Goal: Task Accomplishment & Management: Manage account settings

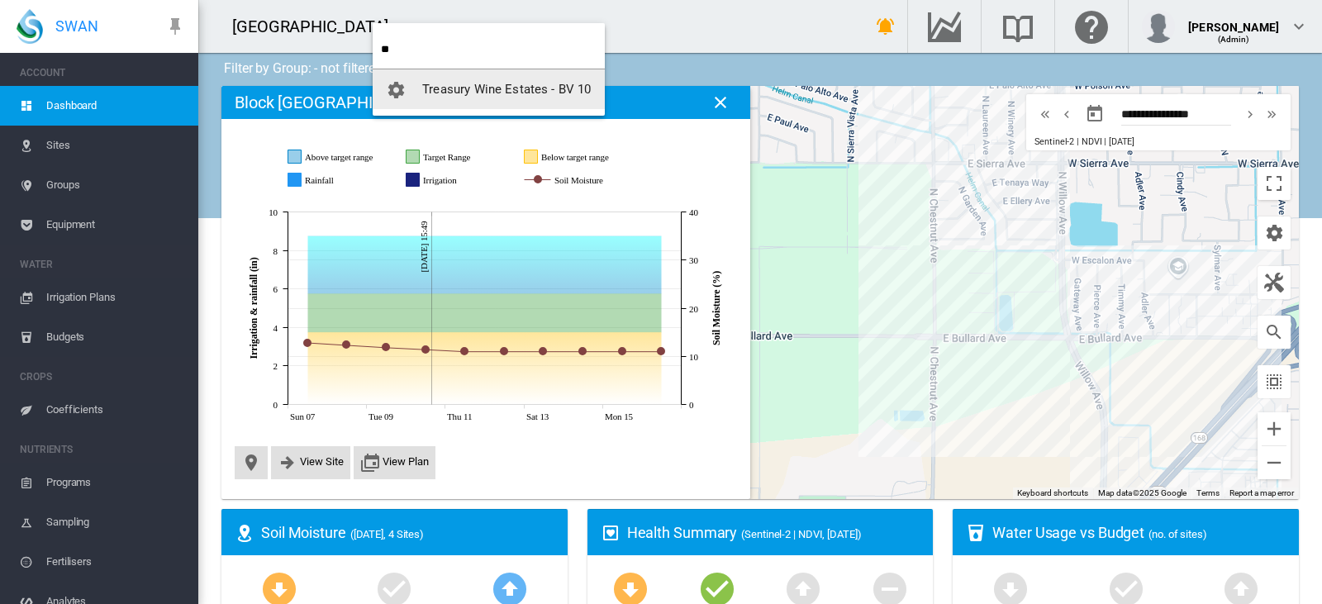
type input "**"
click at [451, 101] on button "Treasury Wine Estates - BV 10" at bounding box center [489, 89] width 232 height 40
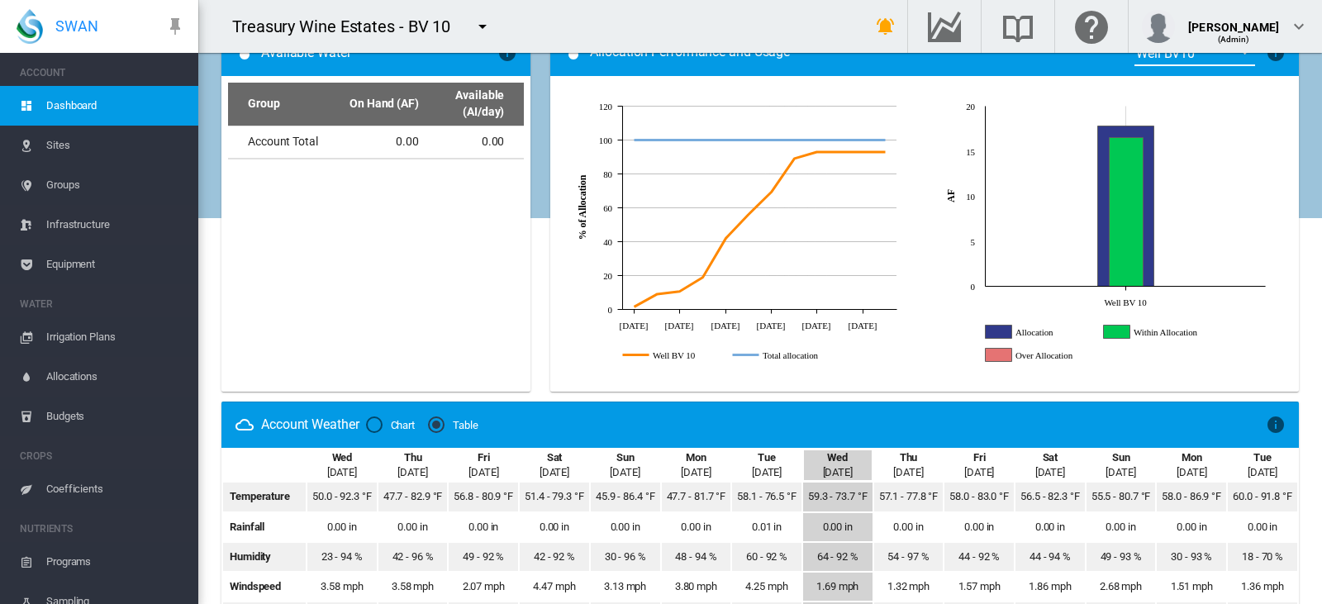
scroll to position [1022, 0]
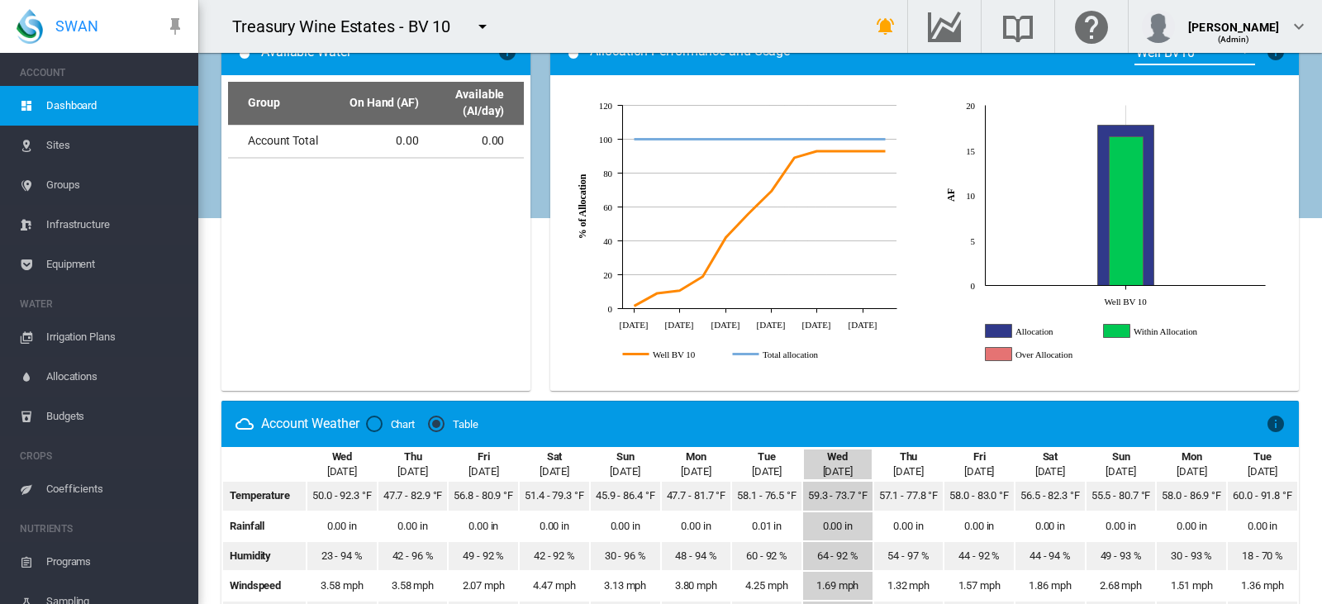
click at [493, 24] on button "button" at bounding box center [482, 26] width 33 height 33
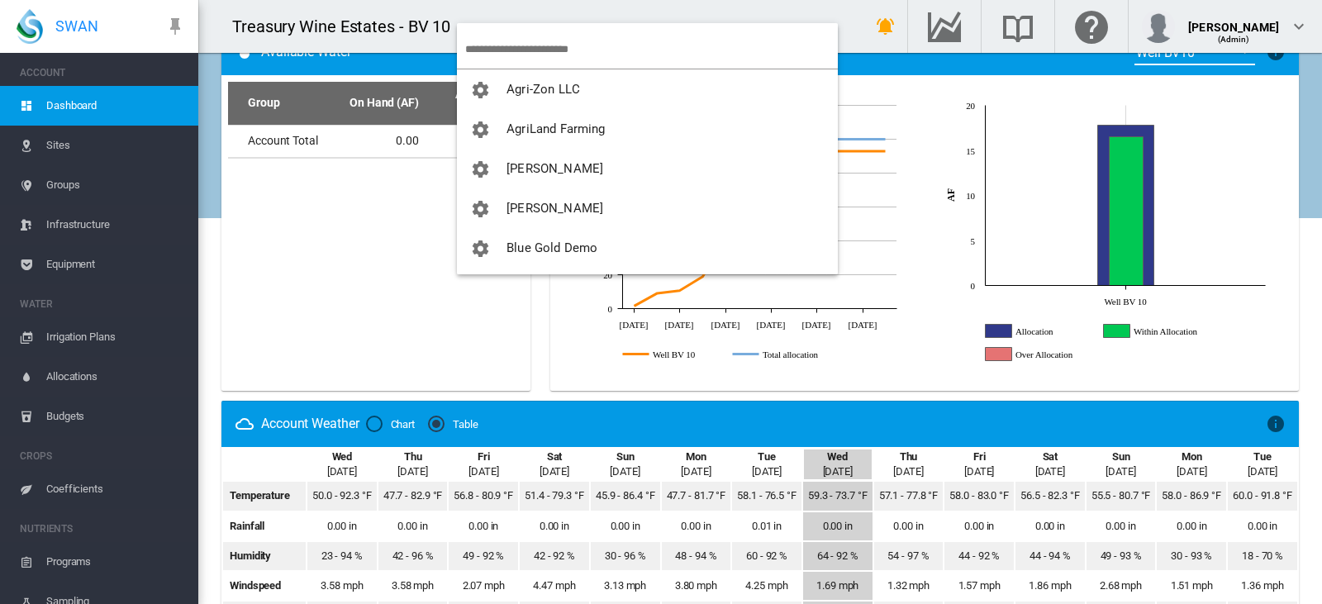
click at [510, 45] on input "search" at bounding box center [651, 49] width 373 height 39
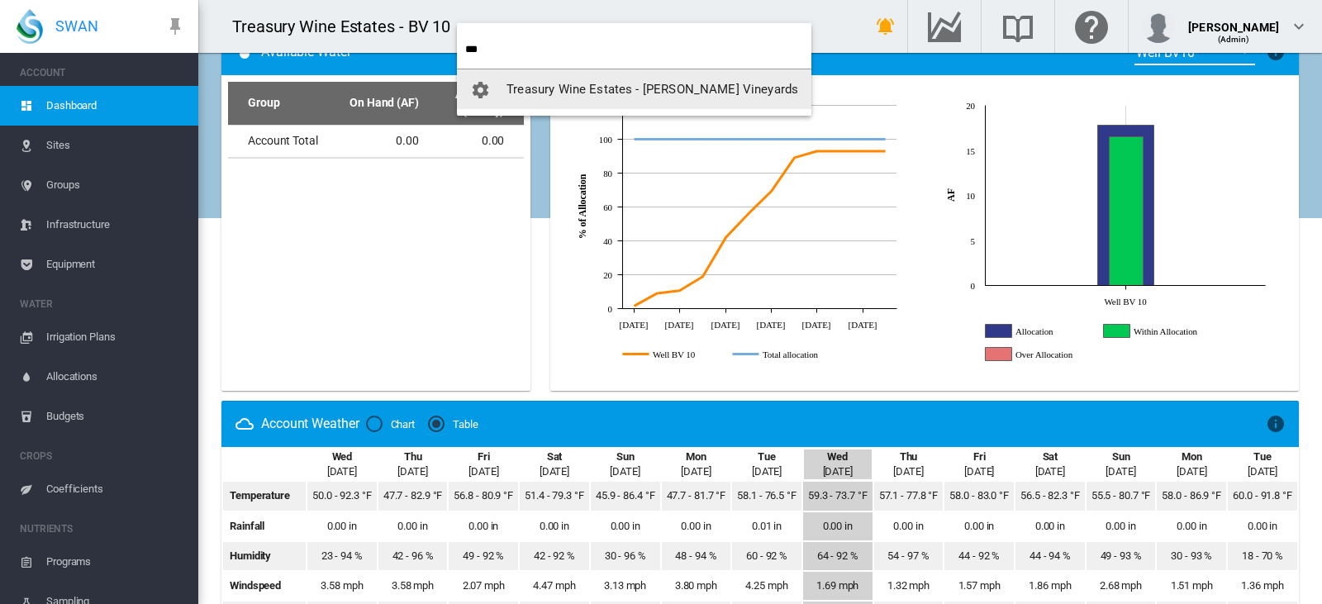
type input "***"
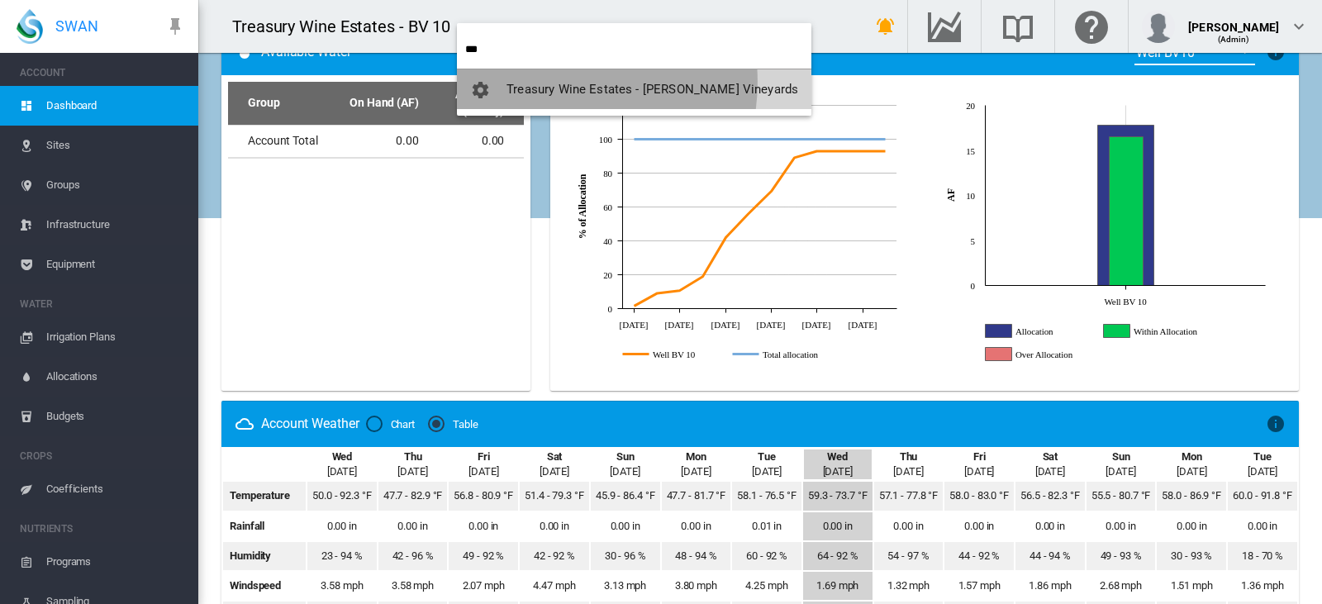
click at [541, 82] on span "Treasury Wine Estates - [PERSON_NAME] Vineyards" at bounding box center [652, 89] width 292 height 15
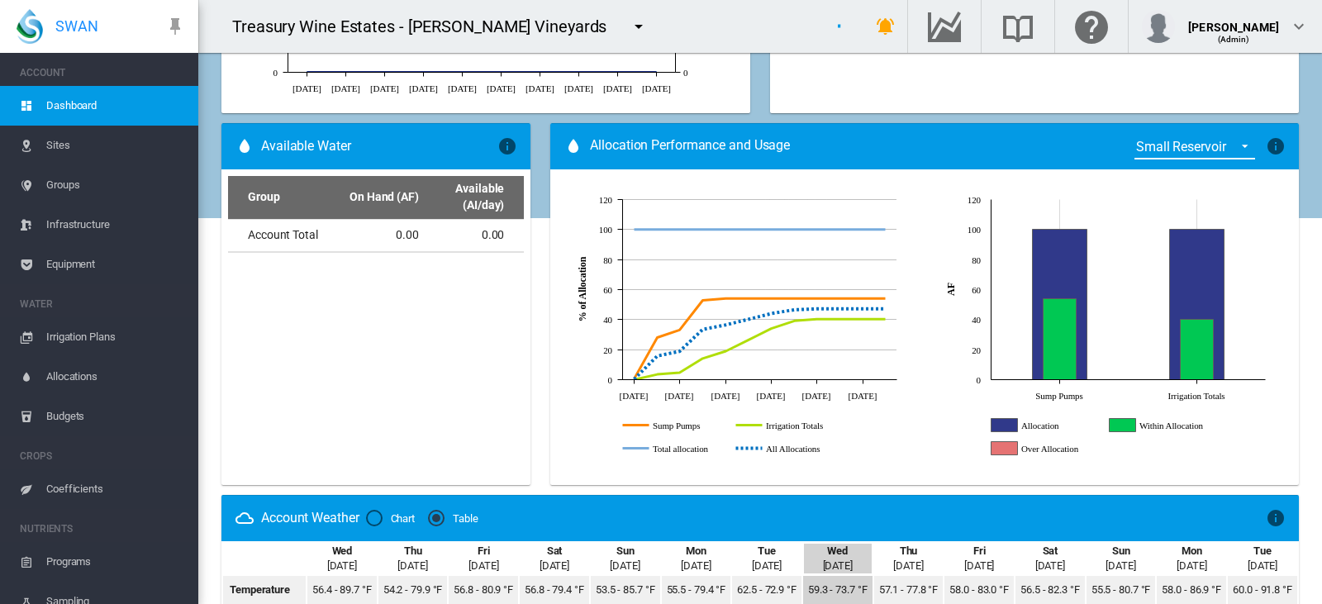
scroll to position [944, 0]
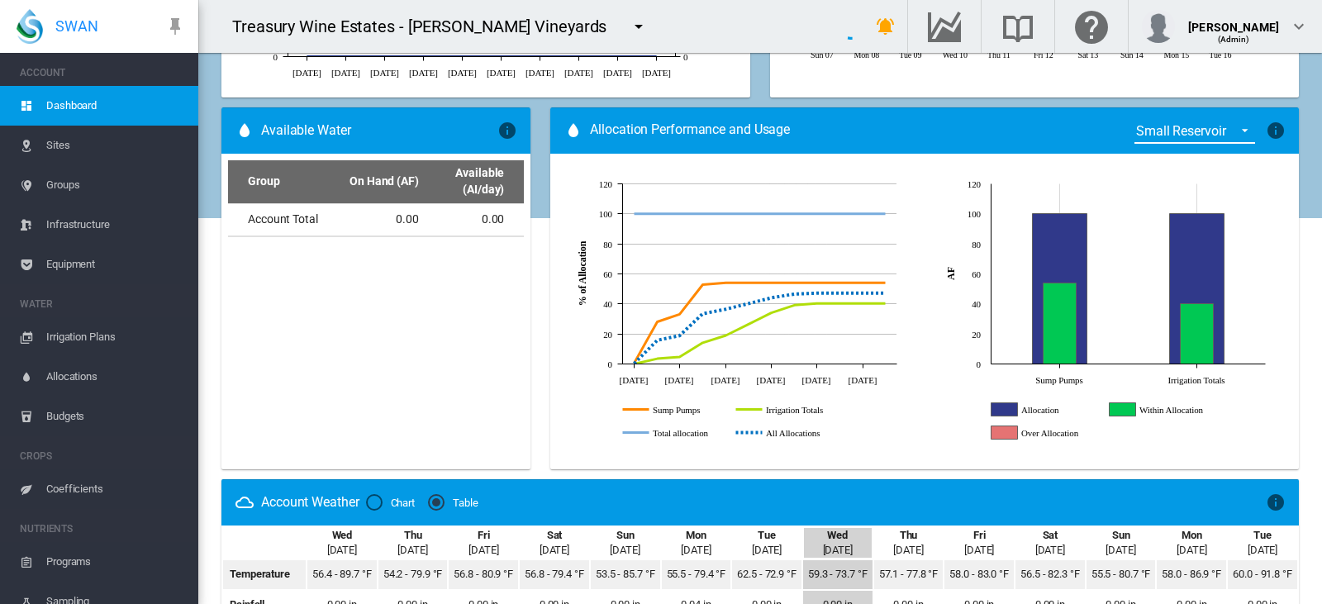
click at [64, 269] on span "Equipment" at bounding box center [115, 265] width 139 height 40
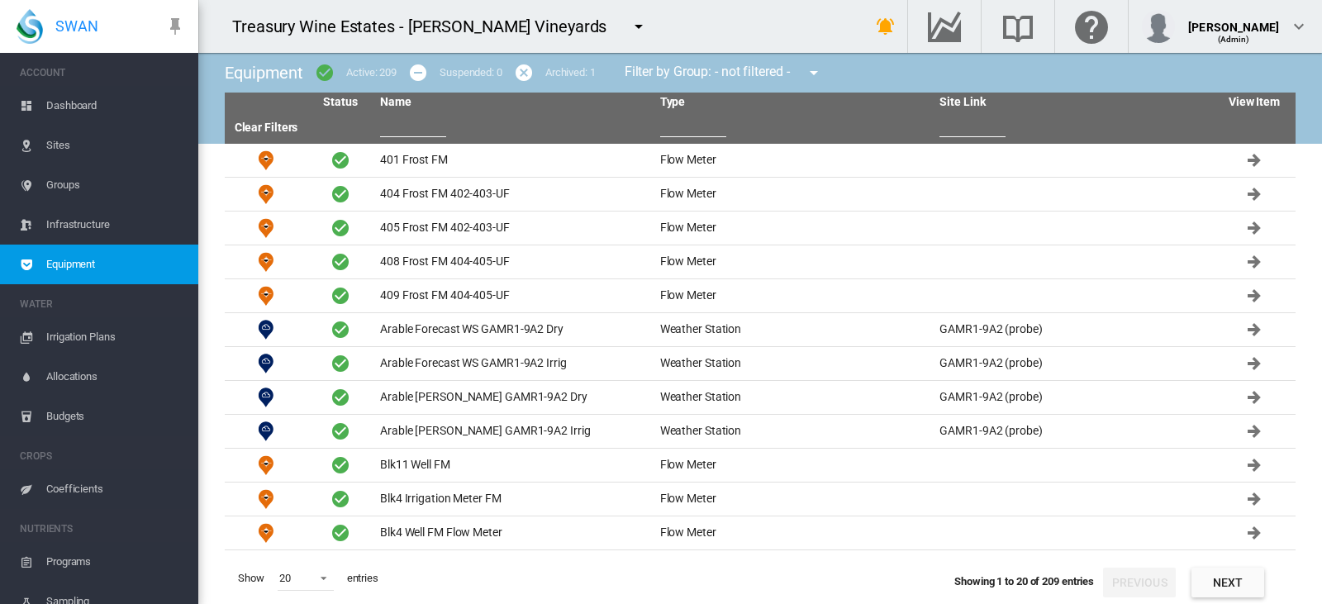
click at [501, 273] on td "408 Frost FM 404-405-UF" at bounding box center [513, 261] width 280 height 33
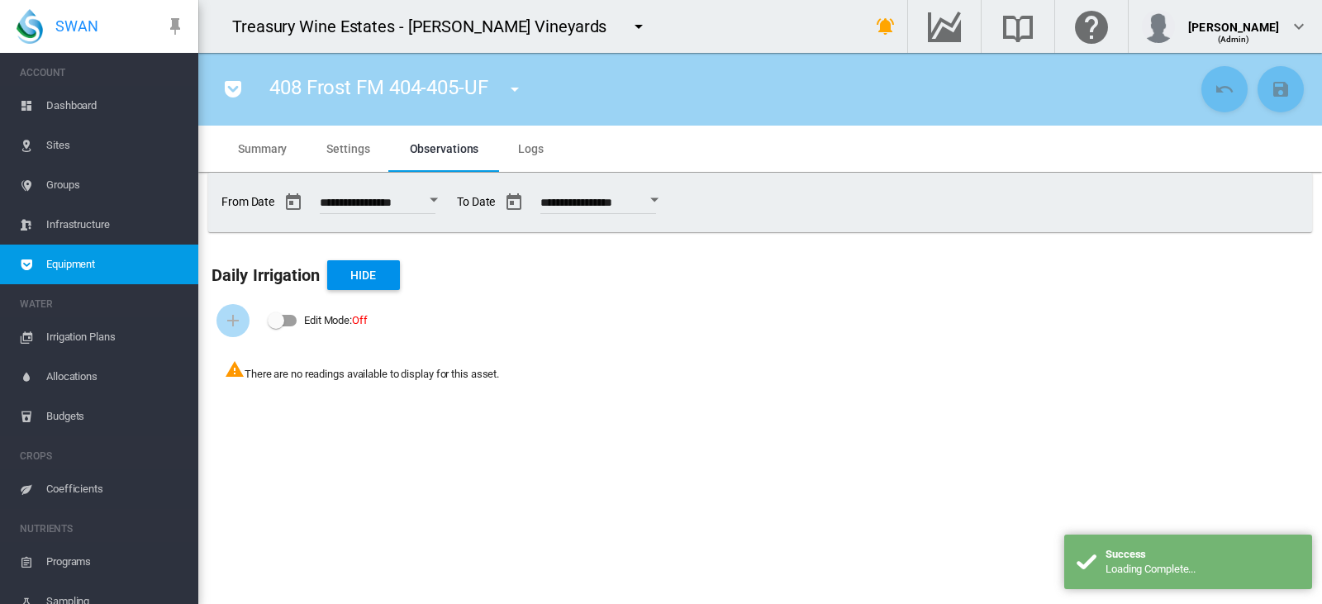
click at [521, 140] on md-tab-item "Logs" at bounding box center [530, 149] width 65 height 46
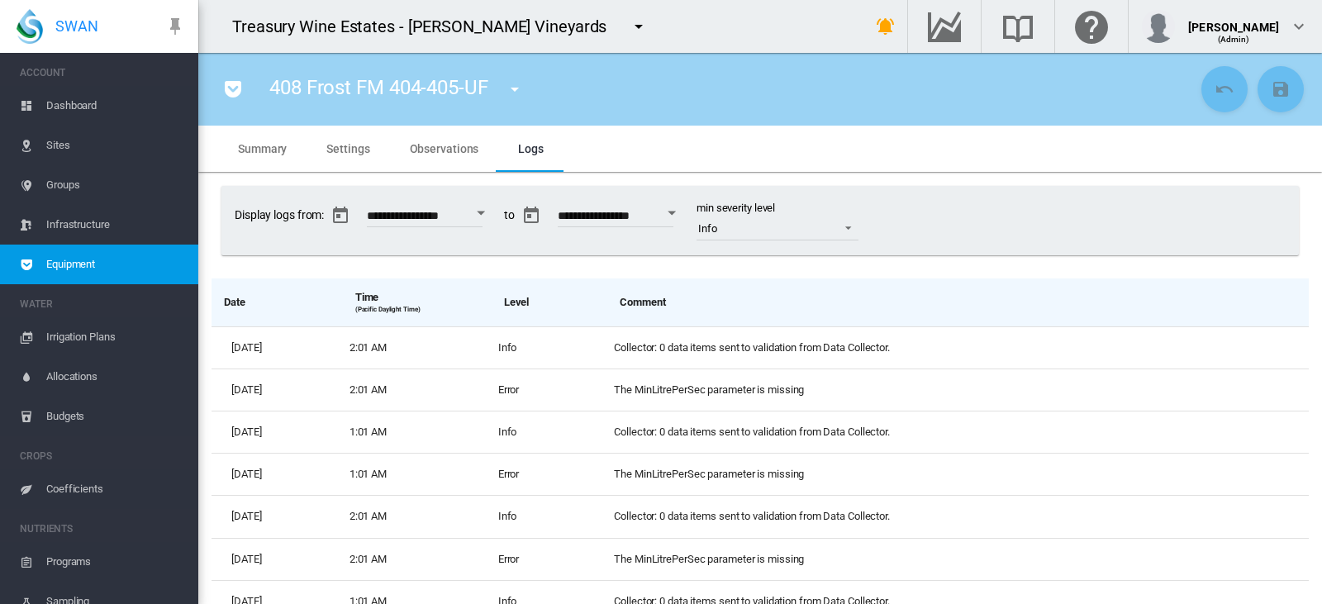
click at [119, 274] on span "Equipment" at bounding box center [115, 265] width 139 height 40
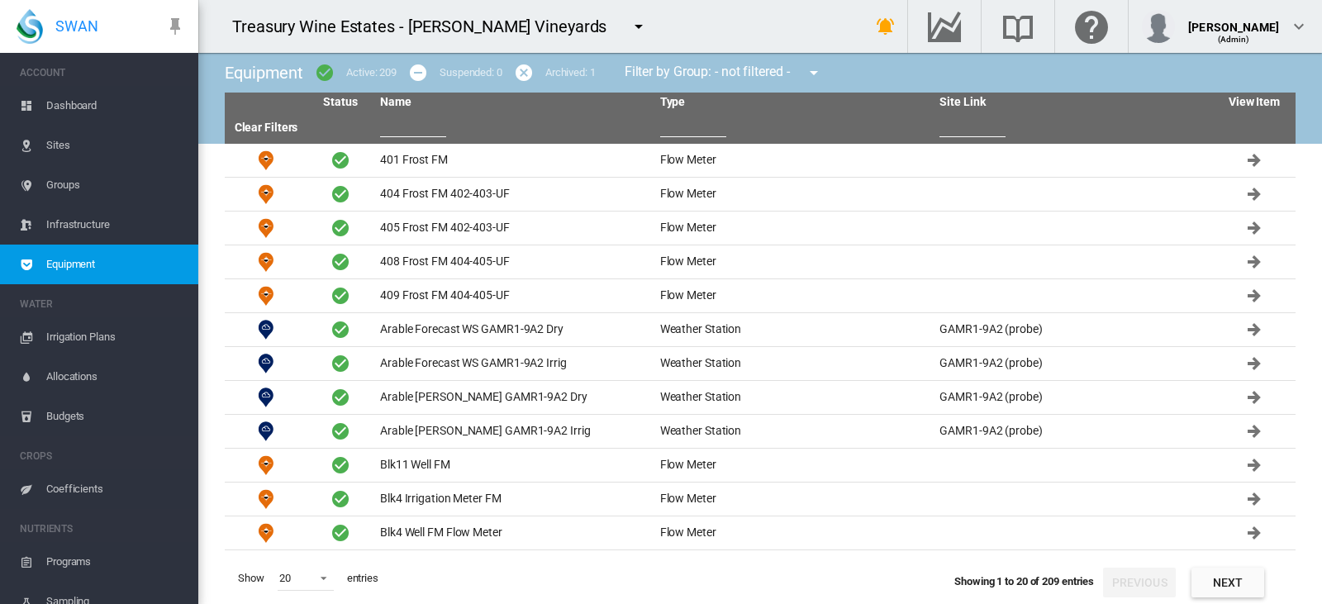
click at [72, 387] on span "Allocations" at bounding box center [115, 377] width 139 height 40
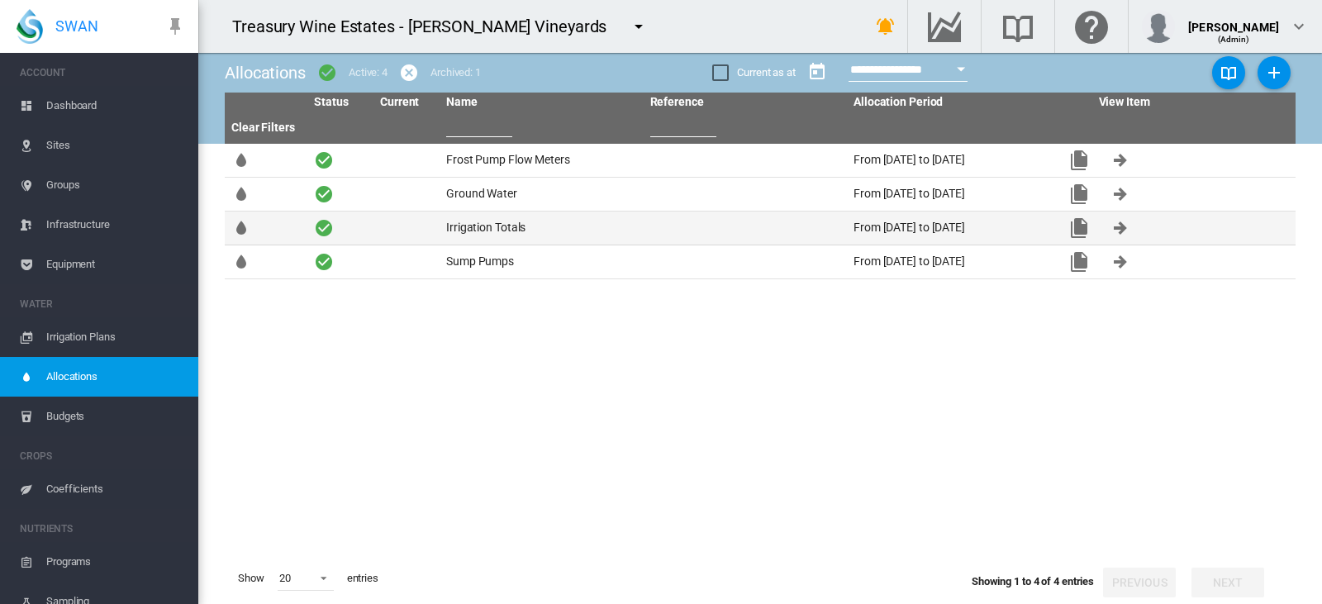
click at [502, 222] on td "Irrigation Totals" at bounding box center [542, 228] width 204 height 33
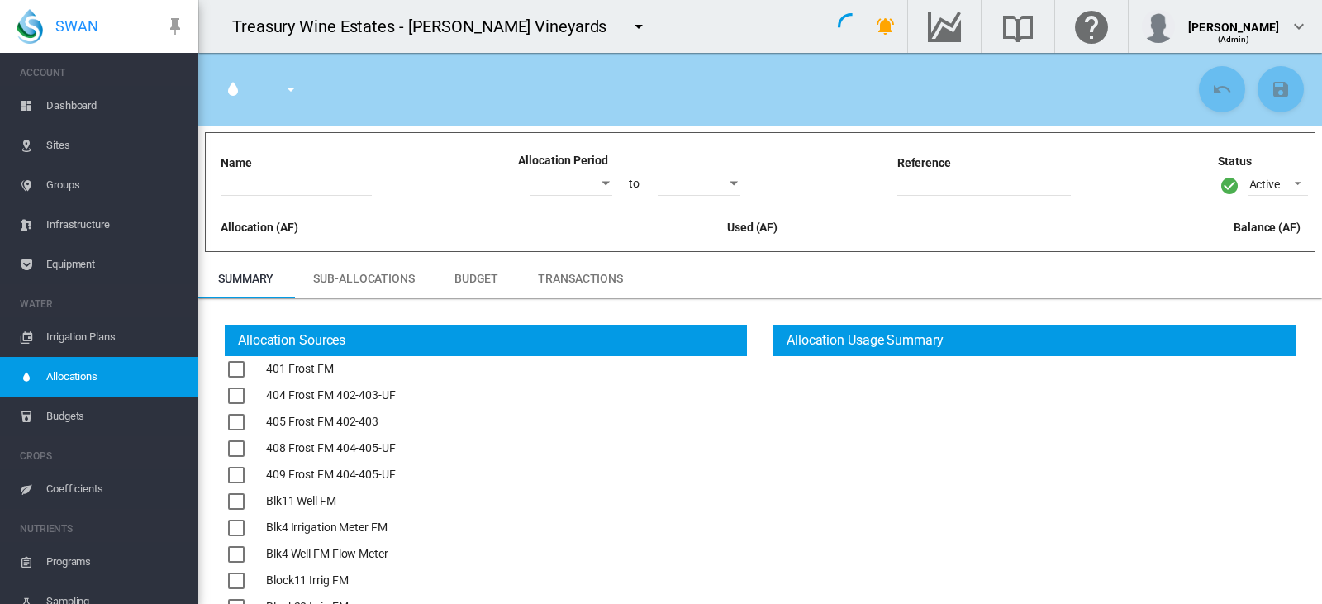
type input "**********"
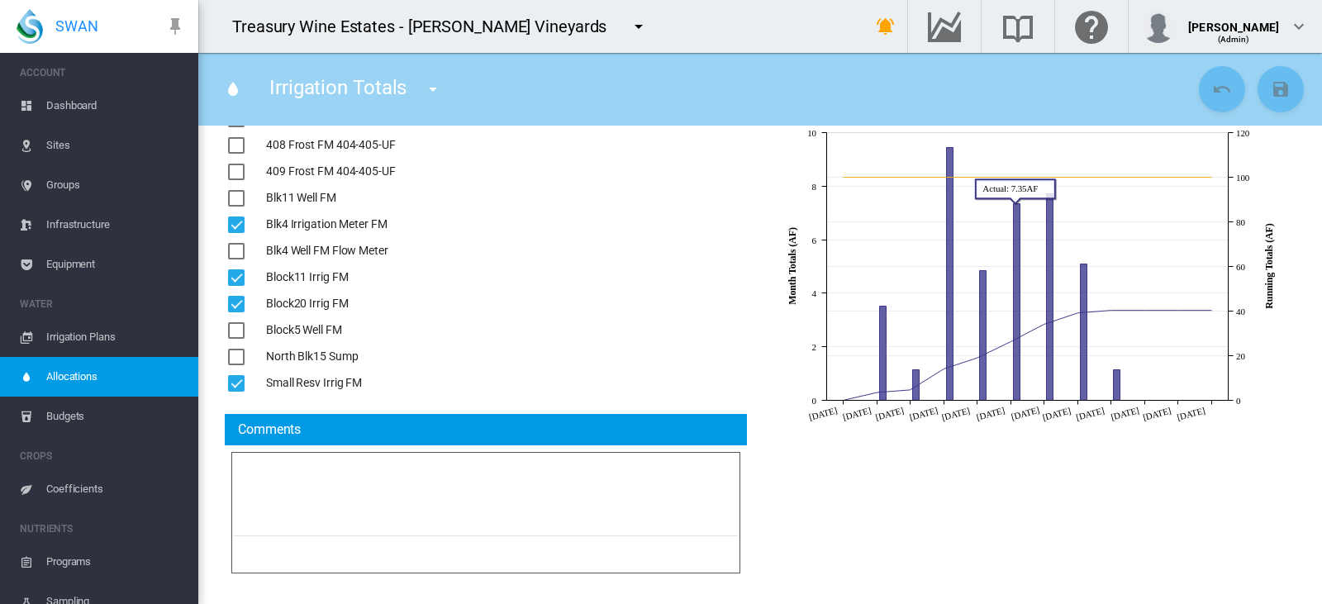
scroll to position [321, 0]
